Goal: Task Accomplishment & Management: Use online tool/utility

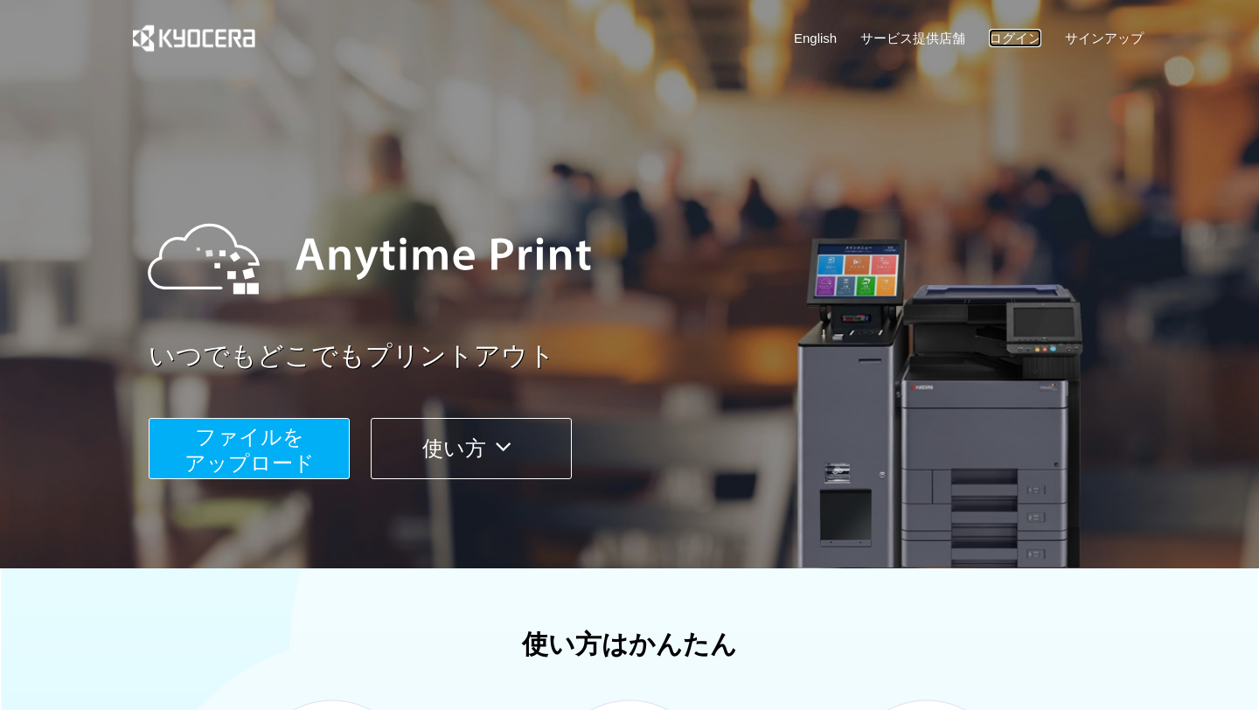
click at [1014, 40] on link "ログイン" at bounding box center [1015, 38] width 52 height 18
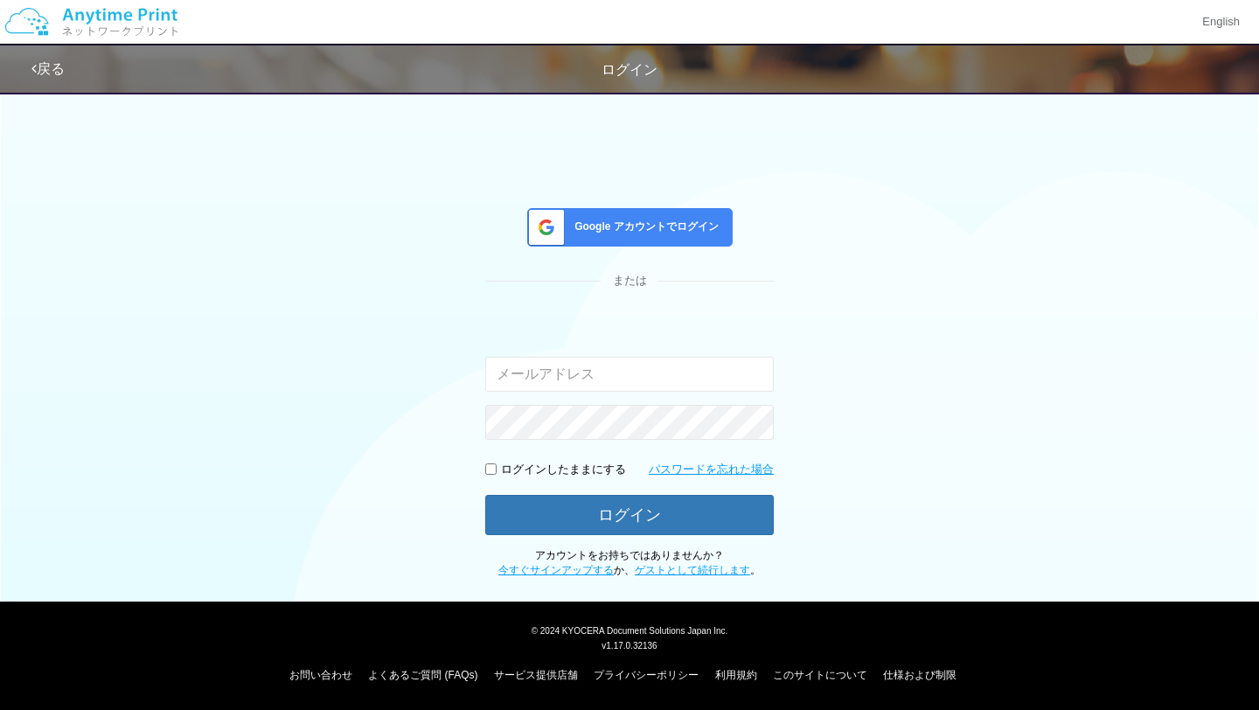
click at [705, 233] on span "Google アカウントでログイン" at bounding box center [642, 226] width 151 height 15
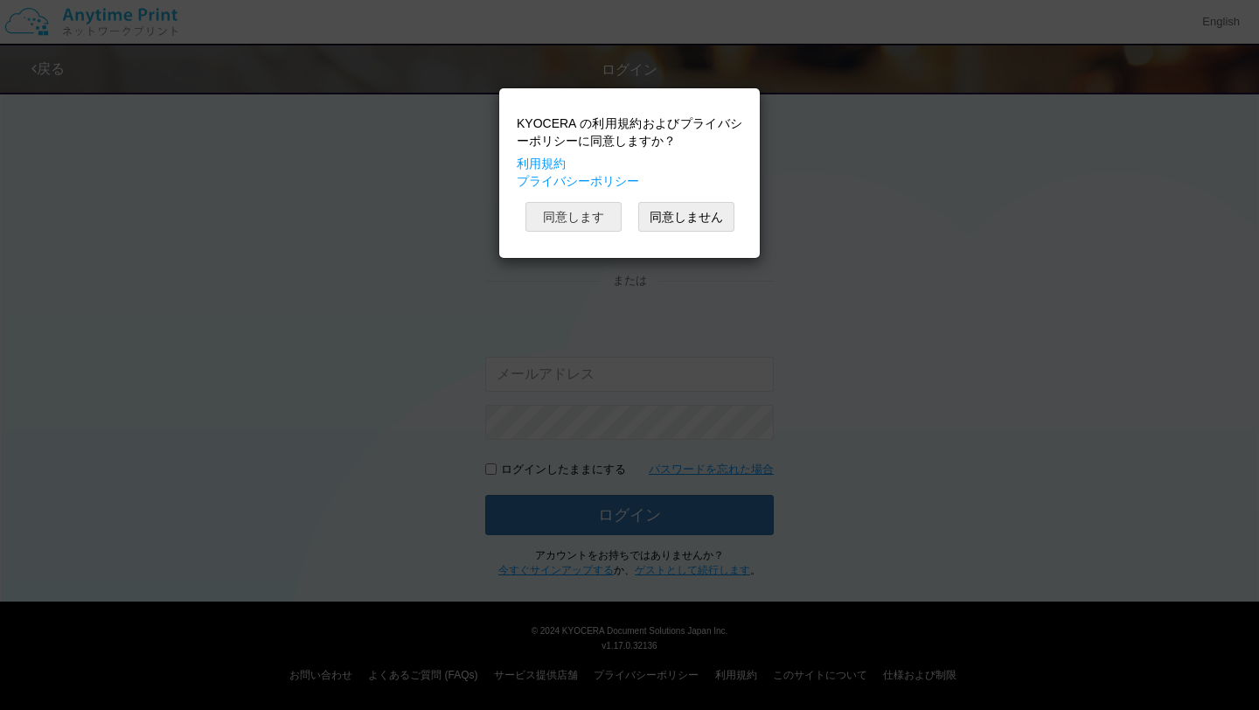
click at [584, 221] on button "同意します" at bounding box center [573, 217] width 96 height 30
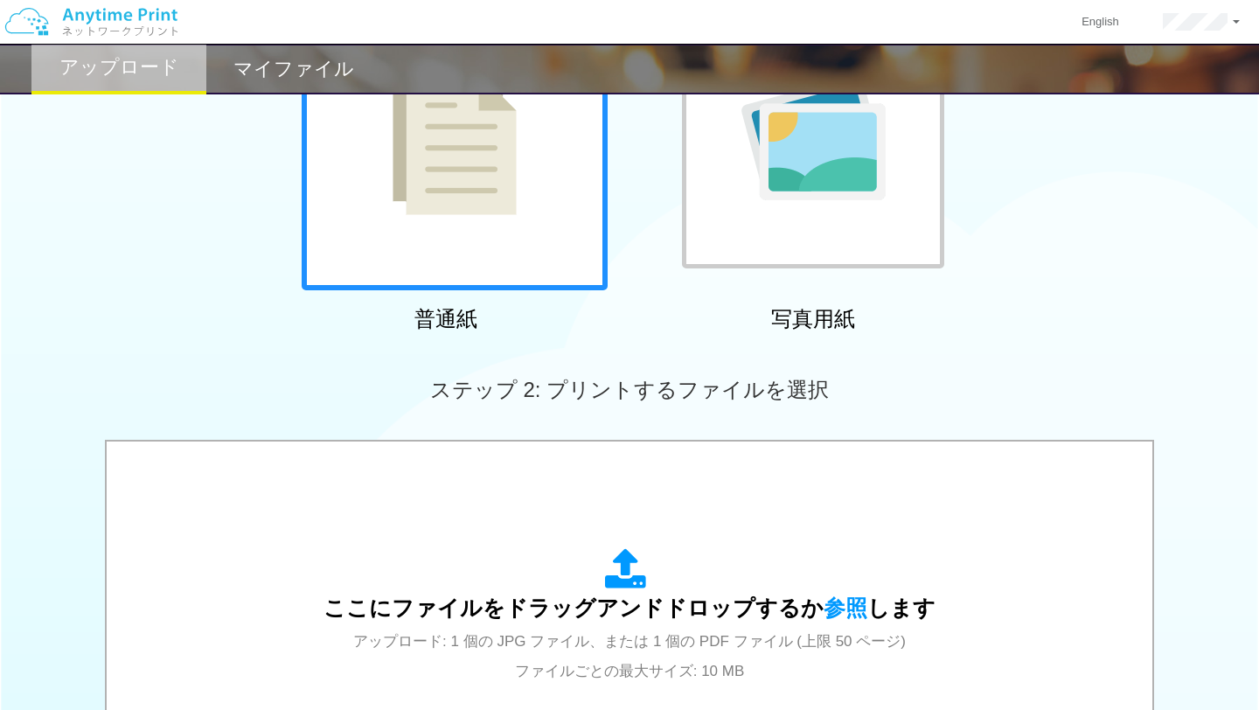
scroll to position [258, 0]
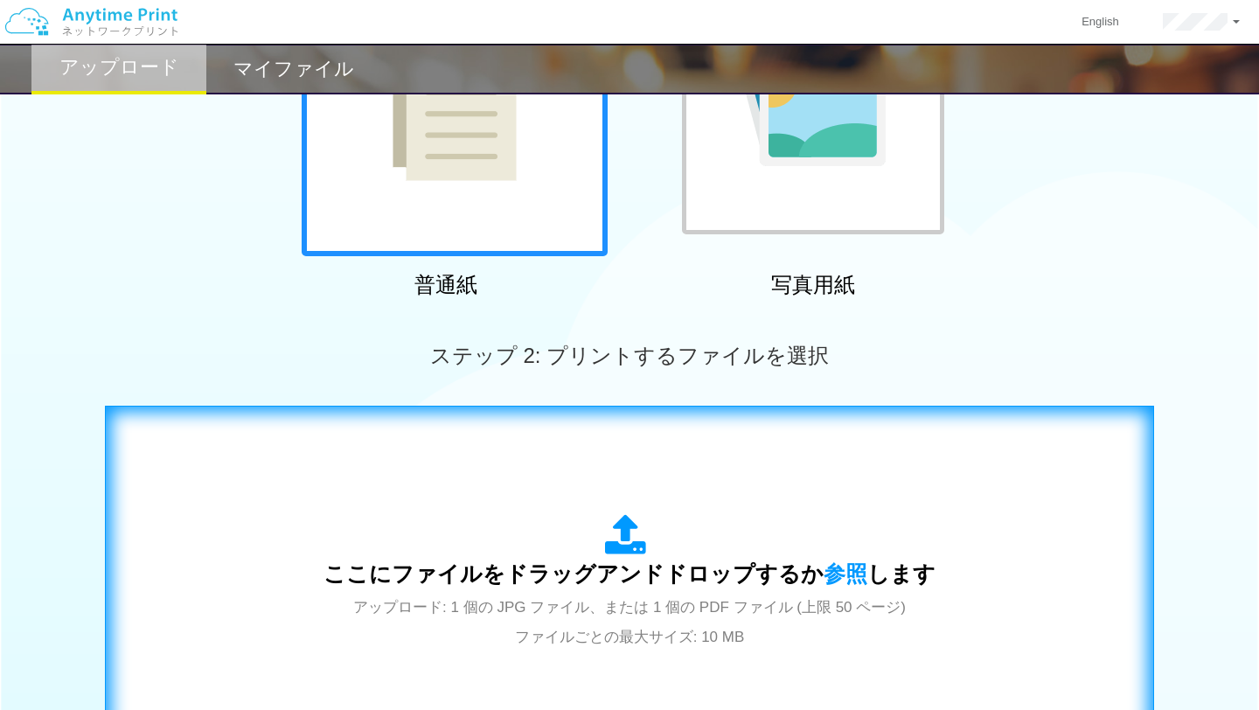
click at [606, 536] on icon at bounding box center [629, 536] width 49 height 44
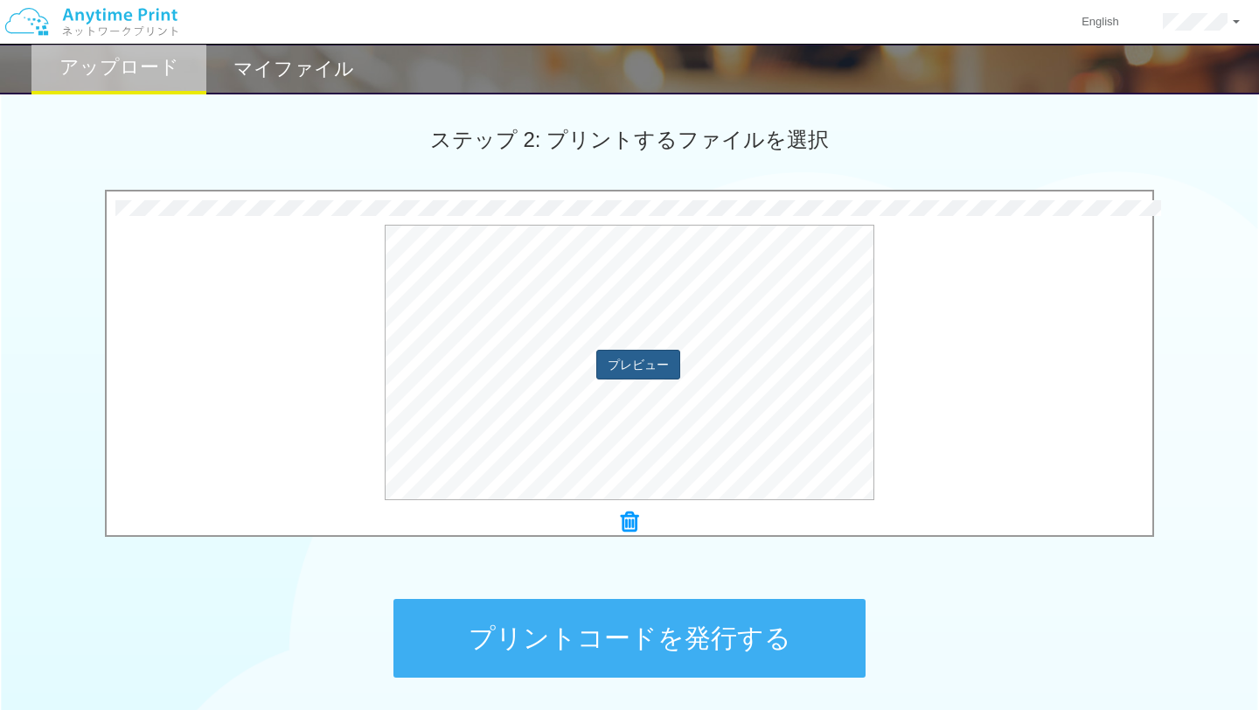
scroll to position [485, 0]
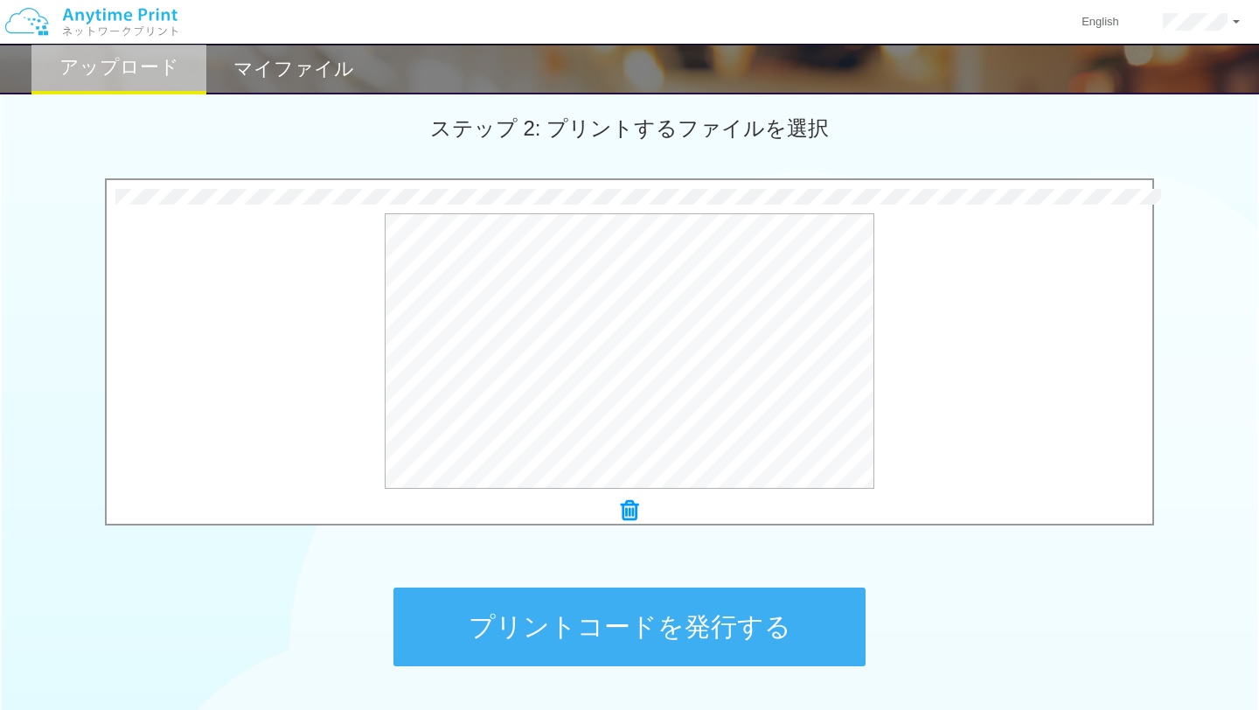
click at [643, 628] on button "プリントコードを発行する" at bounding box center [629, 626] width 472 height 79
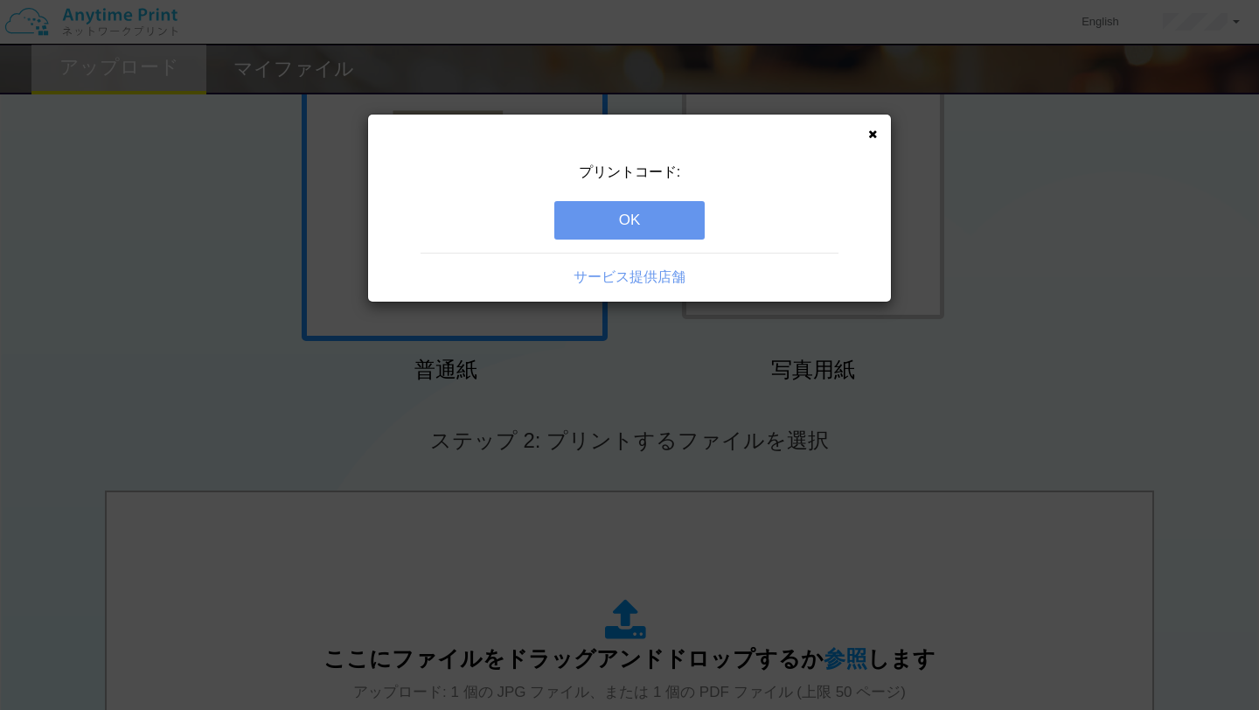
scroll to position [29, 0]
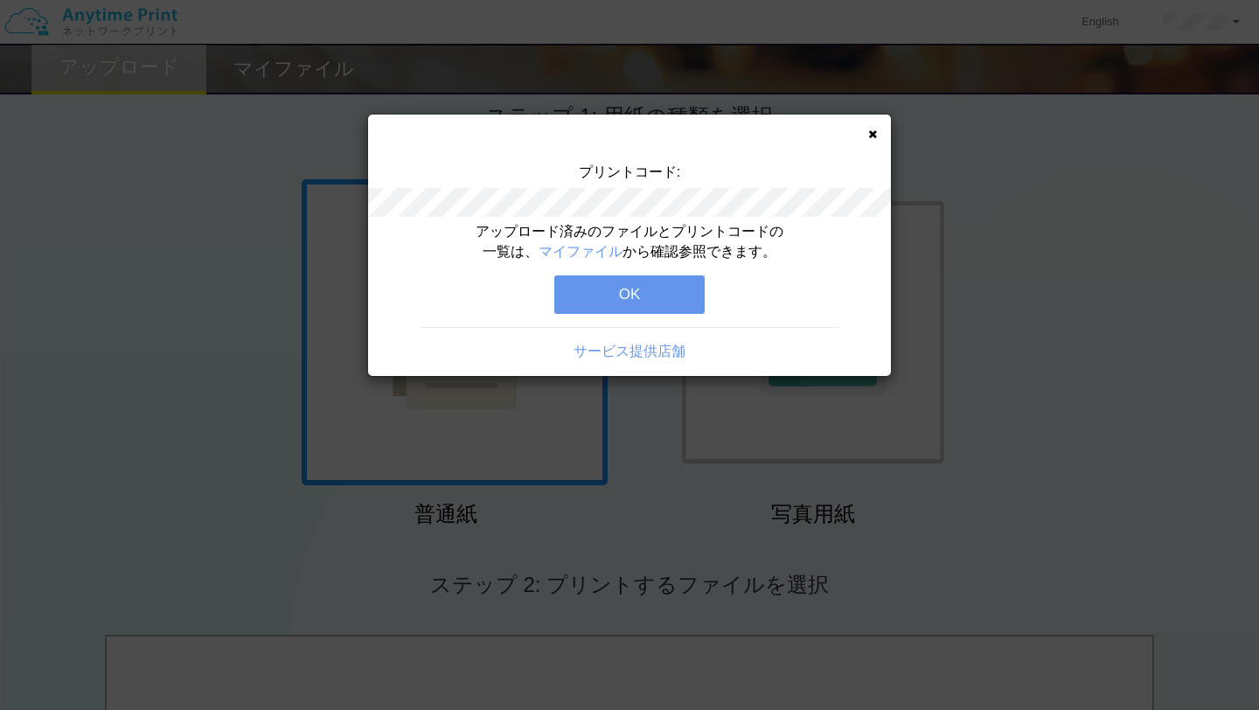
click at [663, 306] on button "OK" at bounding box center [629, 294] width 150 height 38
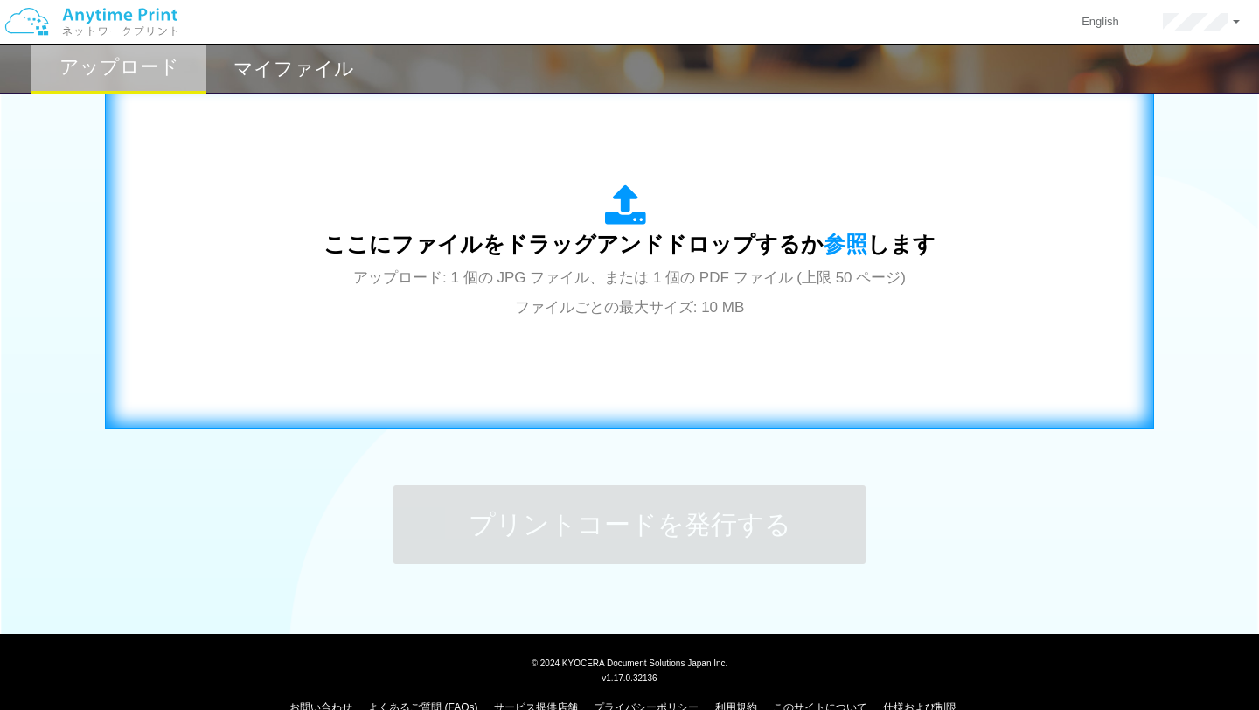
scroll to position [620, 0]
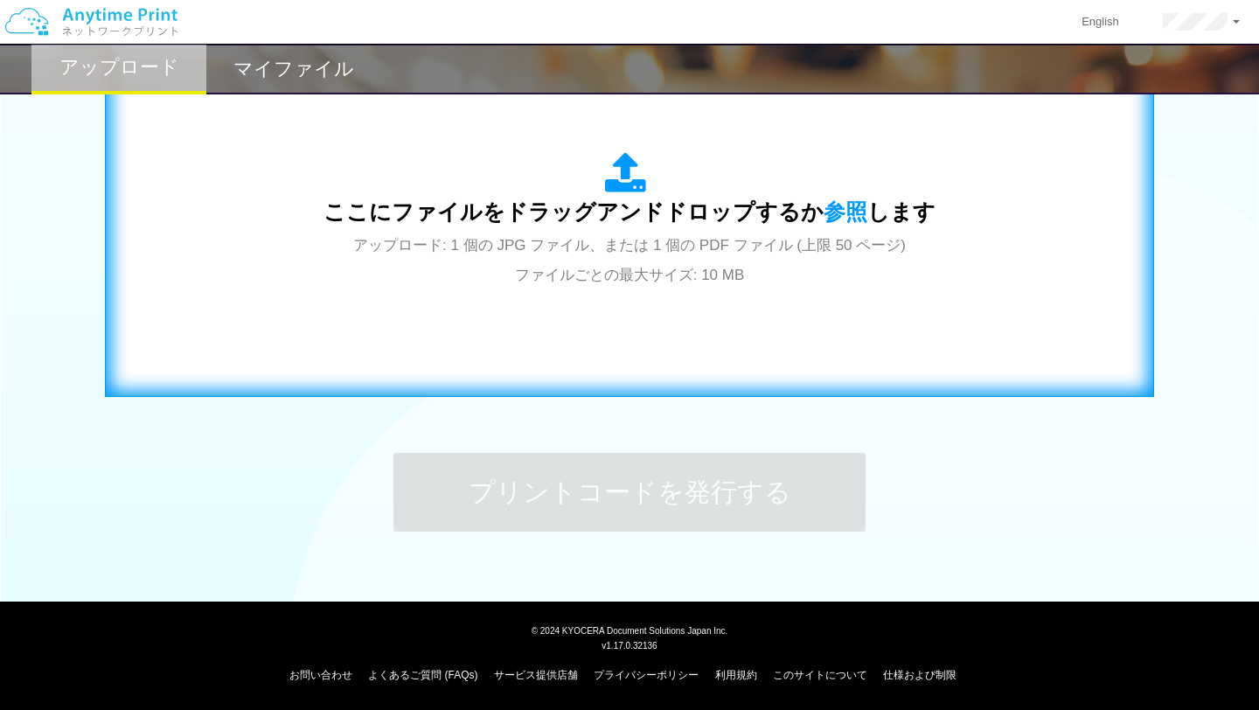
click at [650, 274] on span "アップロード: 1 個の JPG ファイル、または 1 個の PDF ファイル (上限 50 ページ) ファイルごとの最大サイズ: 10 MB" at bounding box center [629, 260] width 552 height 46
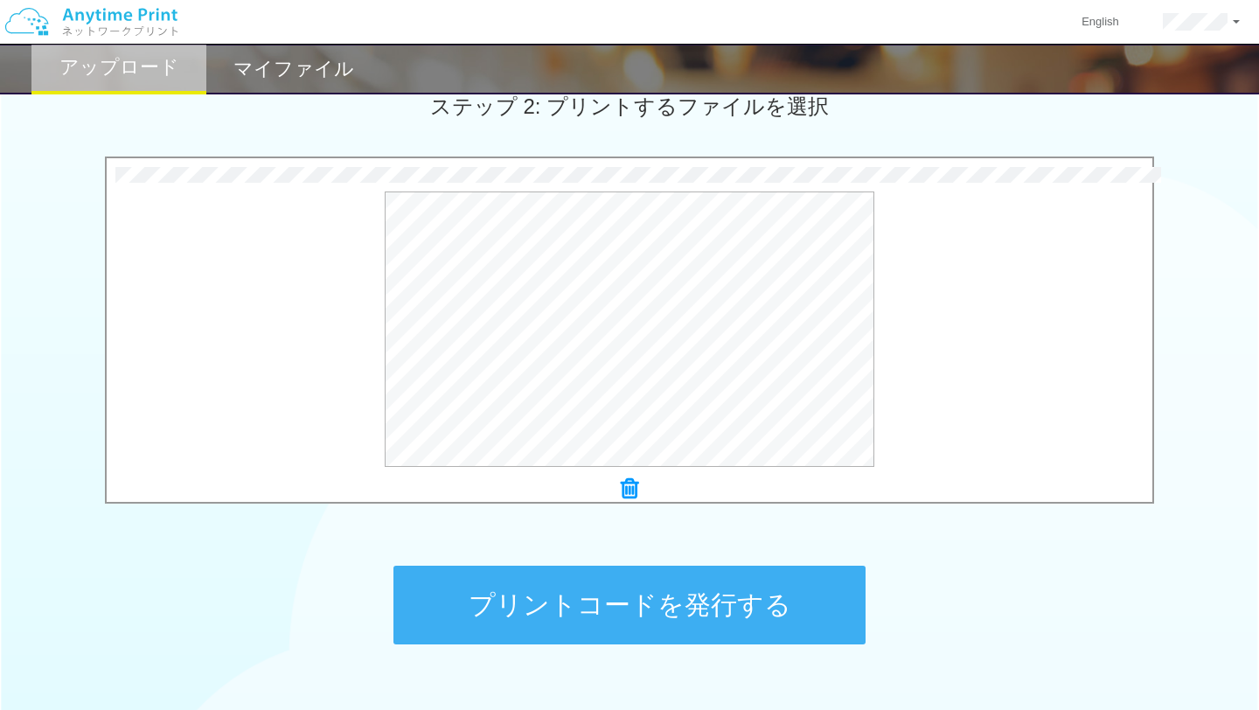
scroll to position [503, 0]
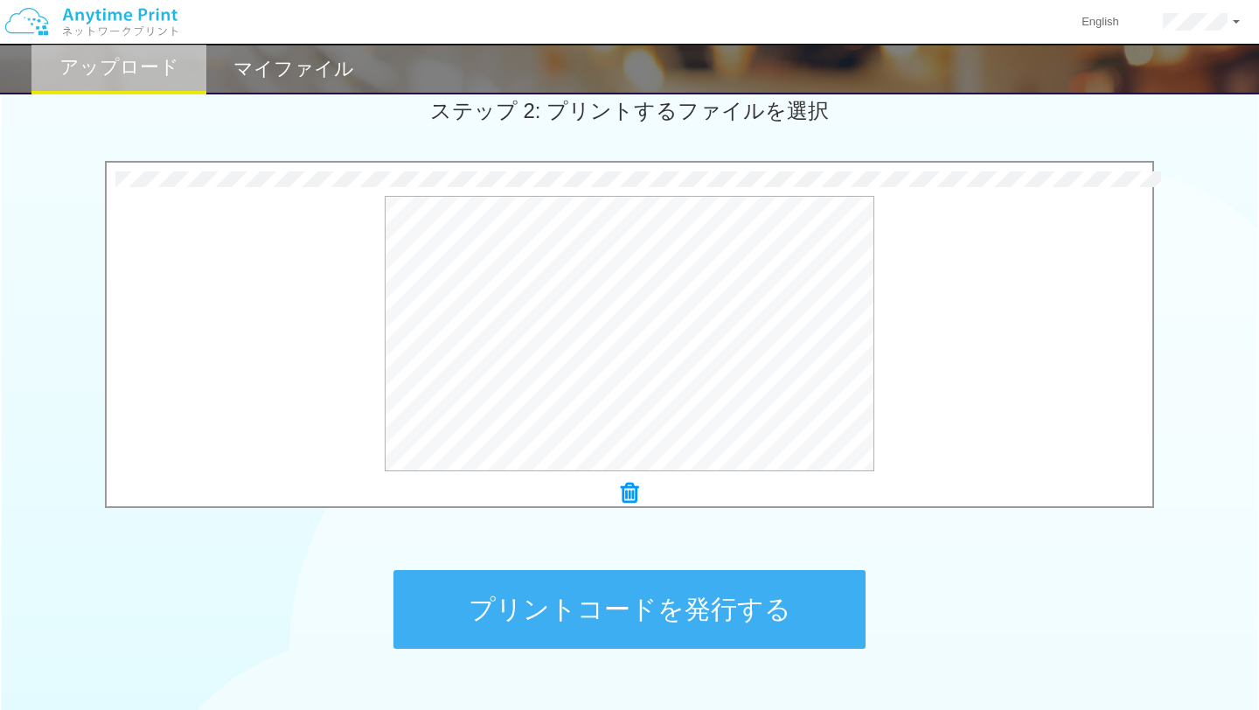
click at [661, 606] on button "プリントコードを発行する" at bounding box center [629, 609] width 472 height 79
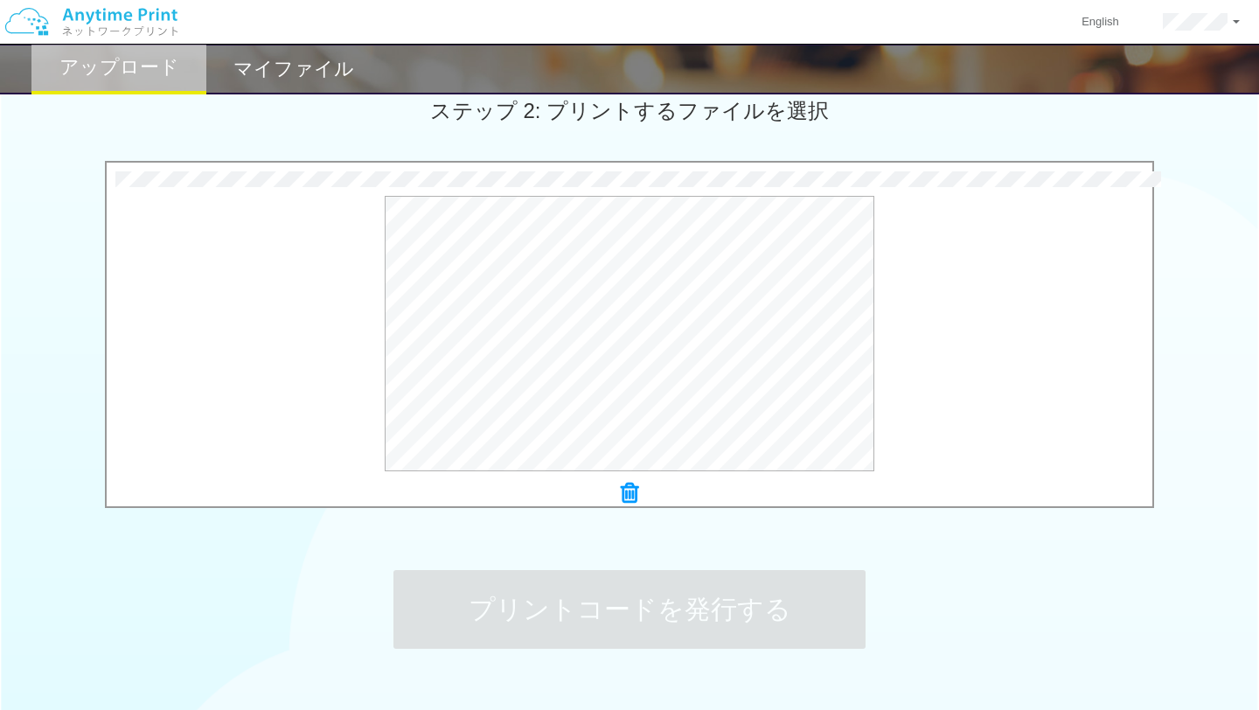
scroll to position [0, 0]
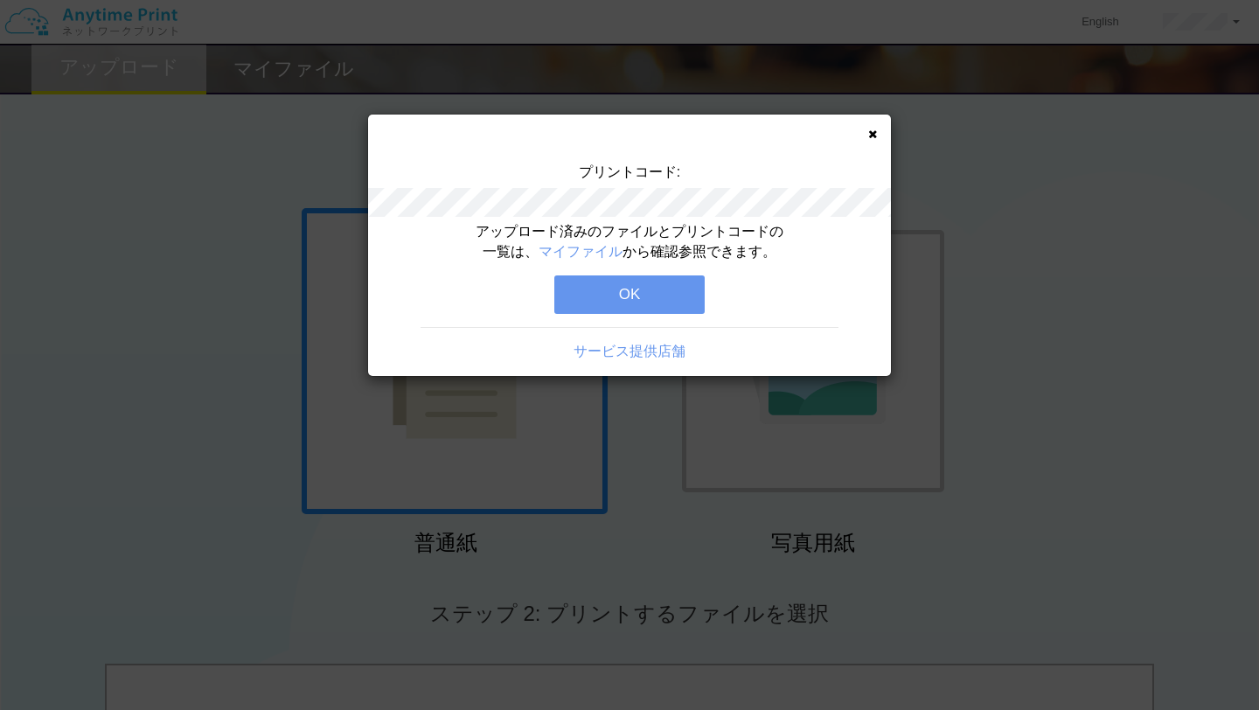
click at [662, 302] on button "OK" at bounding box center [629, 294] width 150 height 38
